Goal: Task Accomplishment & Management: Use online tool/utility

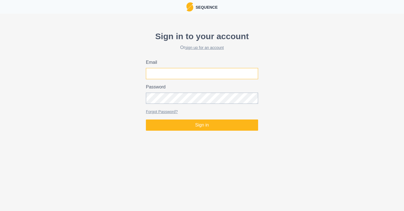
click at [179, 78] on input "Email" at bounding box center [202, 73] width 112 height 11
type input "[EMAIL_ADDRESS][DOMAIN_NAME]"
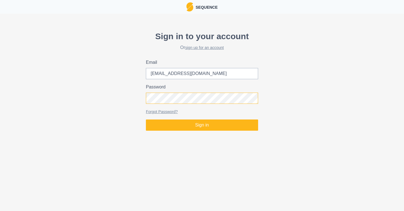
click at [146, 120] on button "Sign in" at bounding box center [202, 125] width 112 height 11
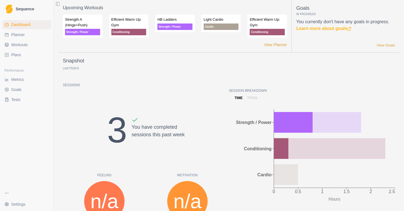
click at [27, 37] on link "Planner" at bounding box center [26, 34] width 49 height 9
select select "month"
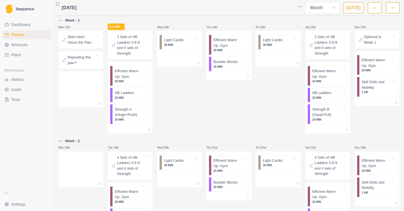
scroll to position [243, 0]
click at [137, 79] on p "Efficient Warm Up: Gym" at bounding box center [130, 73] width 30 height 11
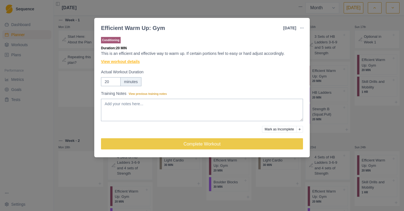
click at [135, 62] on link "View workout details" at bounding box center [120, 62] width 39 height 6
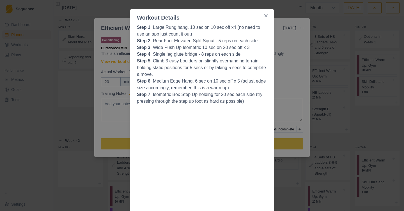
scroll to position [23, 0]
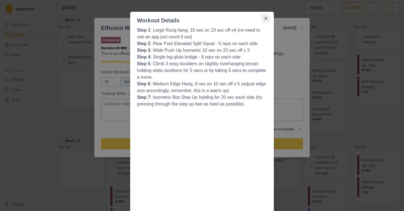
click at [264, 19] on icon "Close" at bounding box center [265, 18] width 3 height 3
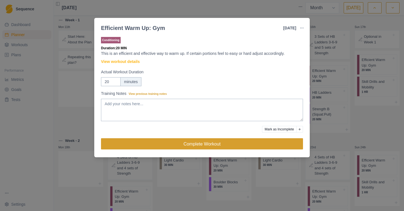
click at [178, 145] on button "Complete Workout" at bounding box center [202, 144] width 202 height 11
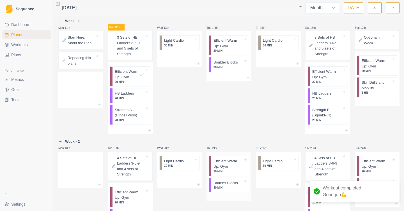
scroll to position [242, 0]
click at [130, 119] on p "Strength A (Hinge+Push)" at bounding box center [130, 113] width 30 height 11
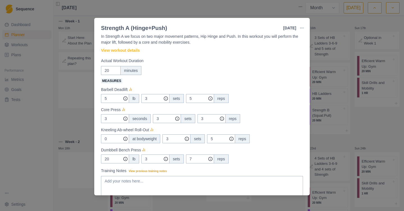
scroll to position [16, 0]
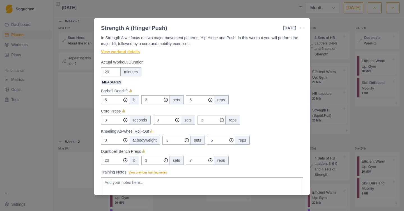
click at [134, 52] on link "View workout details" at bounding box center [120, 52] width 39 height 6
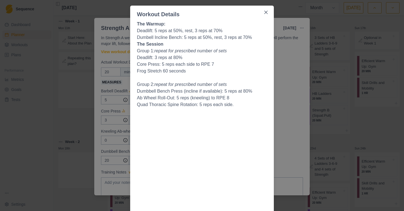
scroll to position [30, 0]
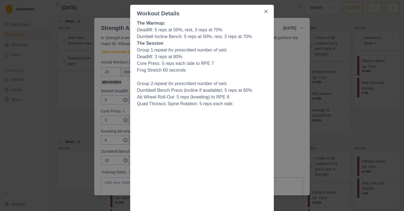
click at [219, 69] on p "Frog Stretch 60 seconds" at bounding box center [202, 70] width 130 height 7
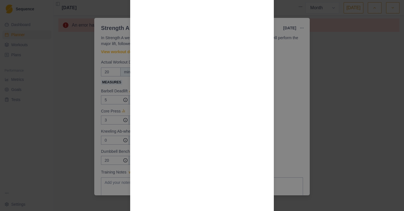
scroll to position [492, 0]
click at [281, 79] on div "Workout Details The Warmup: Deadlift: 5 reps at 50%, rest, 3 reps at 70% Dumbel…" at bounding box center [202, 105] width 404 height 211
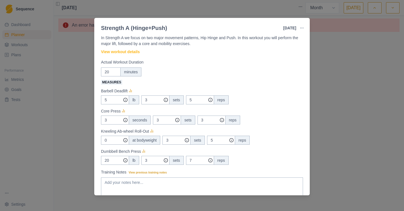
scroll to position [56, 0]
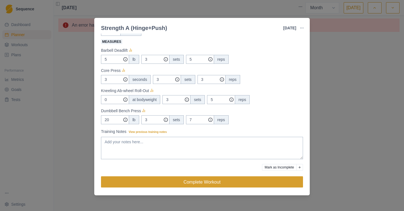
click at [202, 181] on button "Complete Workout" at bounding box center [202, 182] width 202 height 11
click at [207, 181] on button "Complete Workout" at bounding box center [202, 182] width 202 height 11
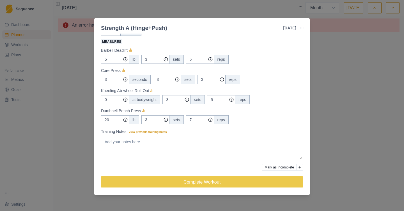
click at [354, 161] on div "Strength A (Hinge+Push) 12 Aug 2025 Link To Goal View Workout Metrics Edit Orig…" at bounding box center [202, 105] width 404 height 211
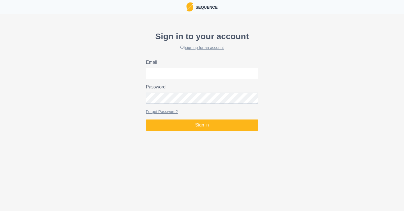
click at [153, 71] on input "Email" at bounding box center [202, 73] width 112 height 11
type input "[EMAIL_ADDRESS][DOMAIN_NAME]"
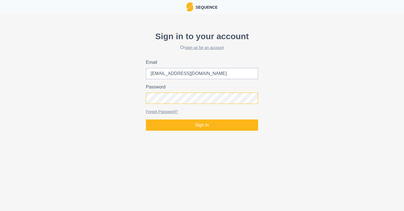
click at [146, 120] on button "Sign in" at bounding box center [202, 125] width 112 height 11
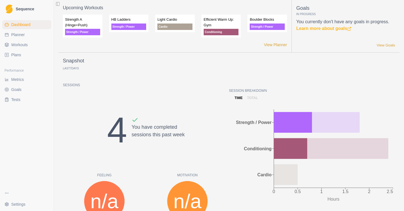
click at [22, 38] on link "Planner" at bounding box center [26, 34] width 49 height 9
select select "month"
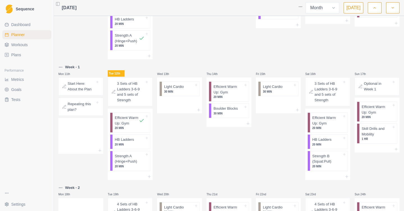
scroll to position [206, 0]
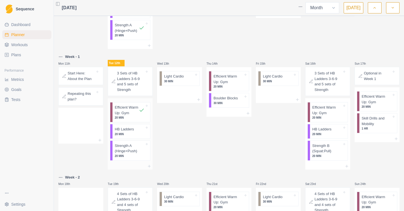
click at [136, 154] on p "Strength A (Hinge+Push)" at bounding box center [130, 148] width 30 height 11
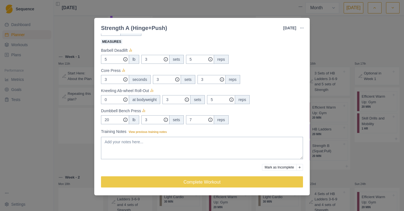
scroll to position [54, 0]
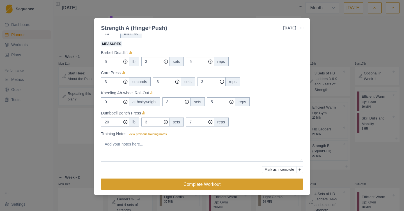
click at [165, 183] on button "Complete Workout" at bounding box center [202, 184] width 202 height 11
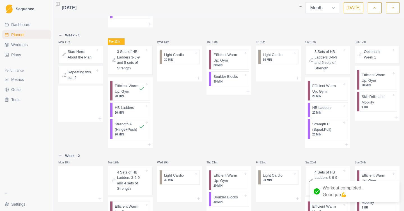
scroll to position [229, 0]
